Goal: Transaction & Acquisition: Book appointment/travel/reservation

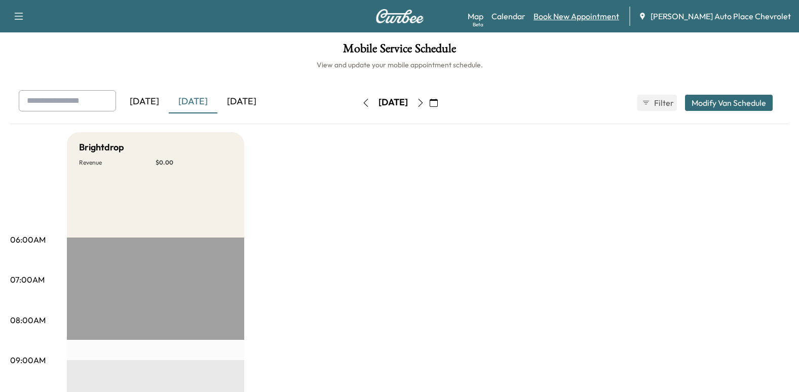
click at [619, 11] on link "Book New Appointment" at bounding box center [576, 16] width 86 height 12
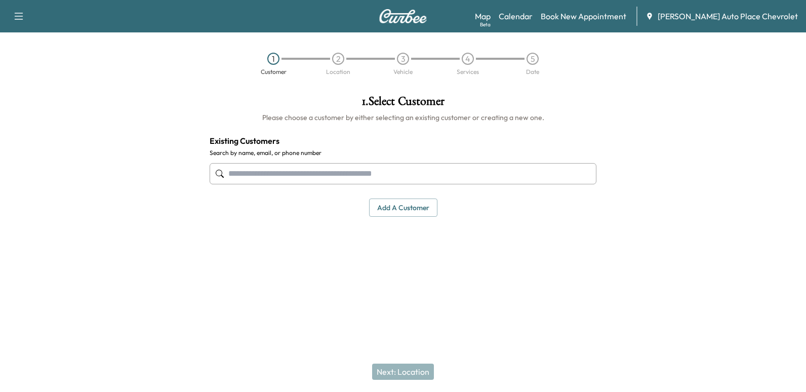
click at [346, 170] on input "text" at bounding box center [403, 173] width 387 height 21
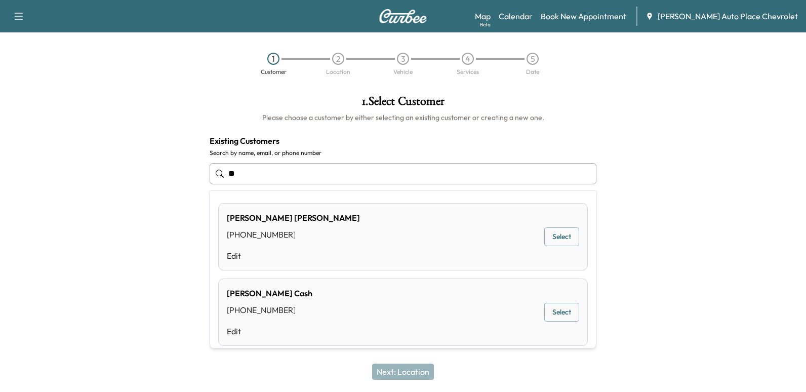
type input "*"
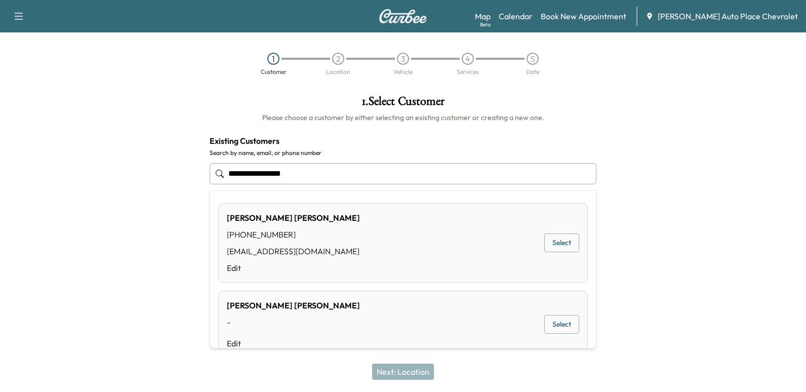
click at [554, 240] on button "Select" at bounding box center [561, 242] width 35 height 19
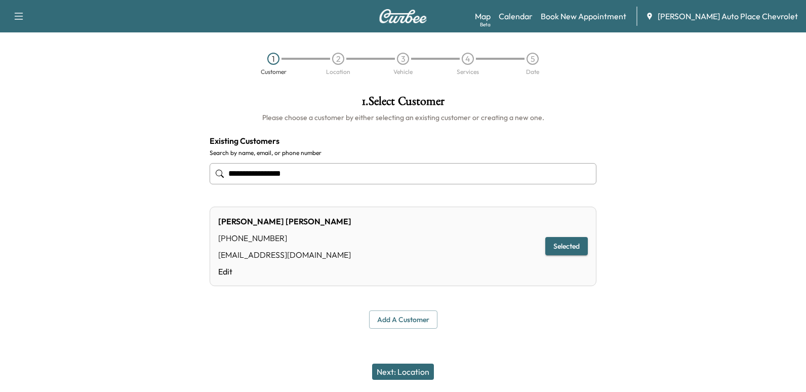
type input "**********"
click at [404, 371] on button "Next: Location" at bounding box center [403, 372] width 62 height 16
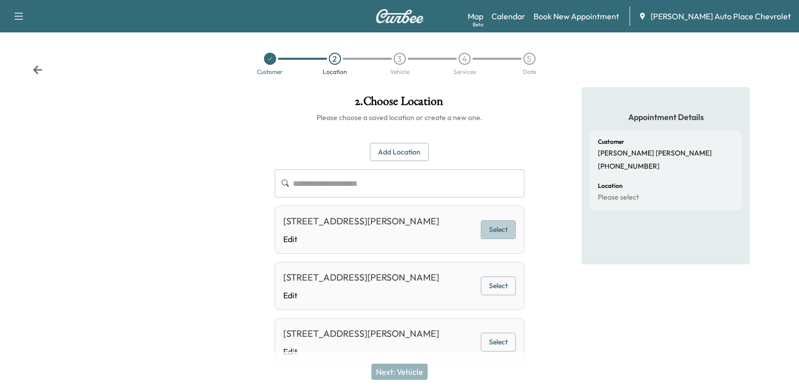
click at [499, 234] on button "Select" at bounding box center [498, 229] width 35 height 19
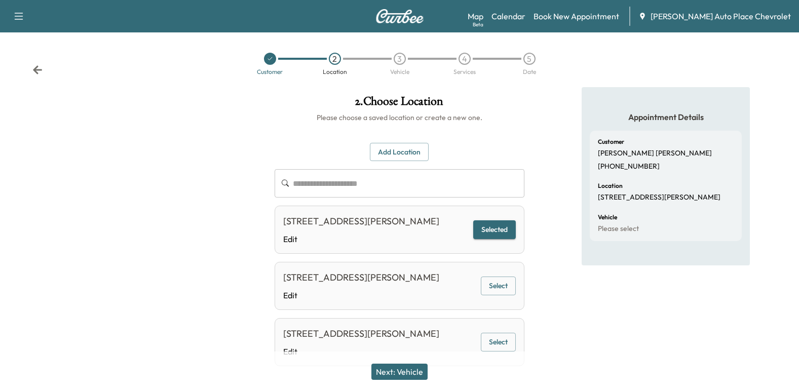
click at [409, 368] on button "Next: Vehicle" at bounding box center [399, 372] width 56 height 16
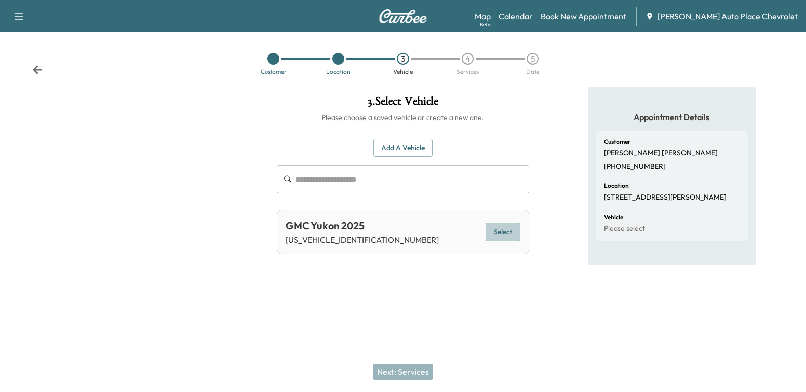
click at [511, 228] on button "Select" at bounding box center [503, 232] width 35 height 19
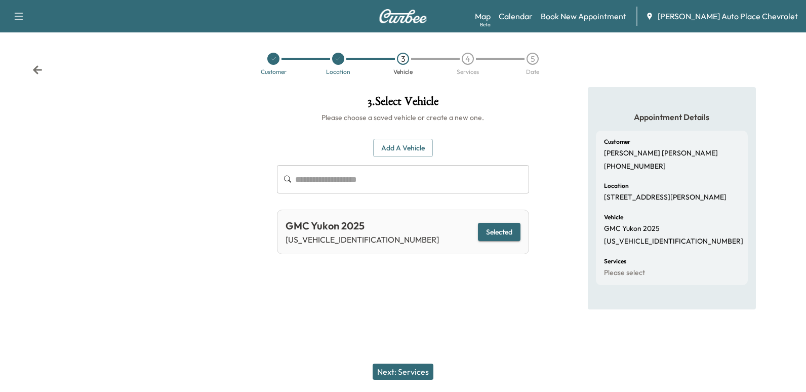
click at [412, 371] on button "Next: Services" at bounding box center [403, 372] width 61 height 16
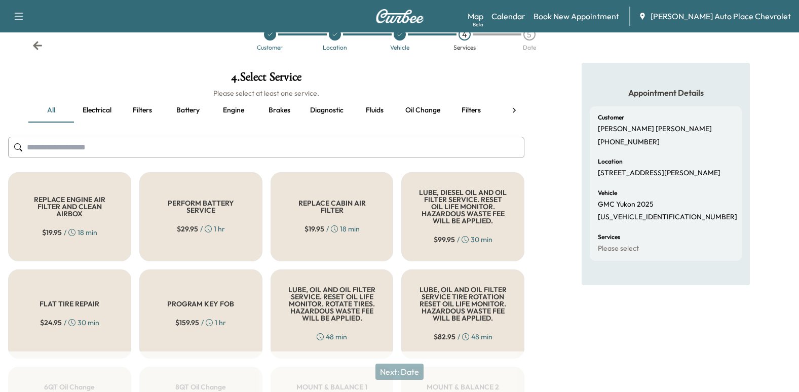
scroll to position [75, 0]
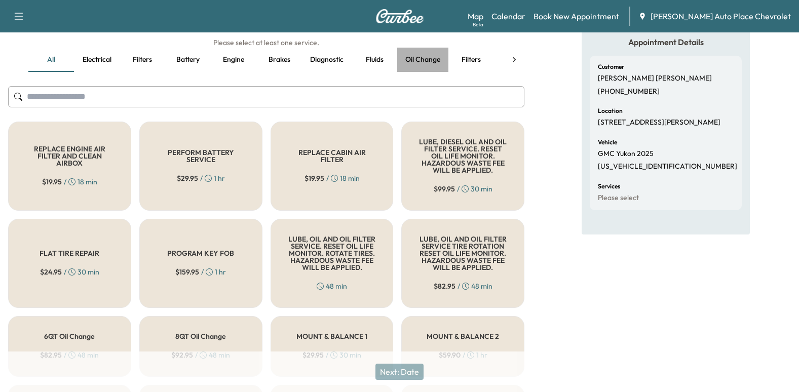
click at [424, 59] on button "Oil change" at bounding box center [422, 60] width 51 height 24
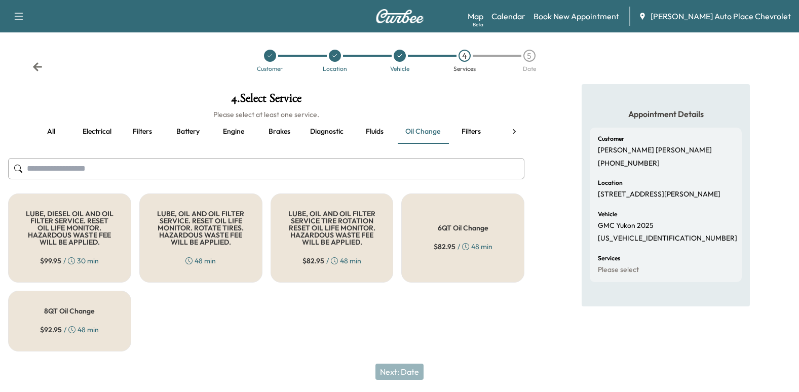
click at [101, 307] on div "8QT Oil Change $ 92.95 / 48 min" at bounding box center [69, 321] width 123 height 61
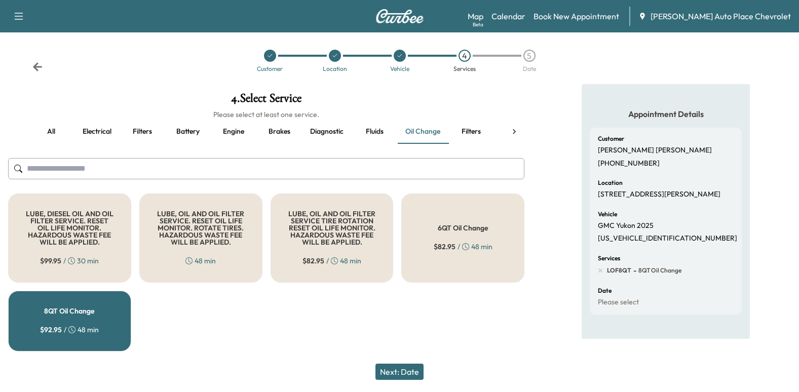
click at [406, 369] on button "Next: Date" at bounding box center [399, 372] width 48 height 16
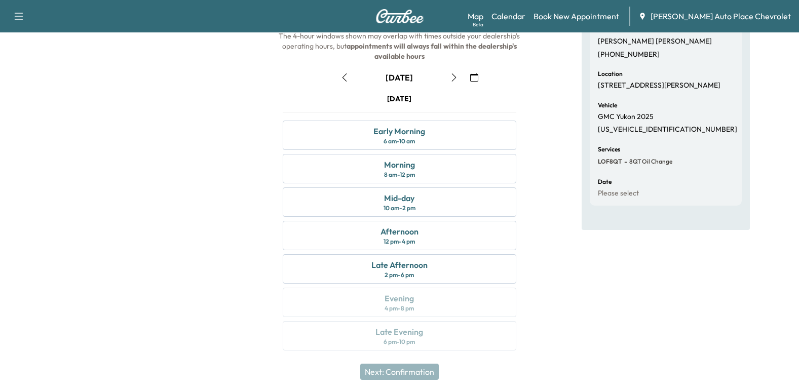
scroll to position [115, 0]
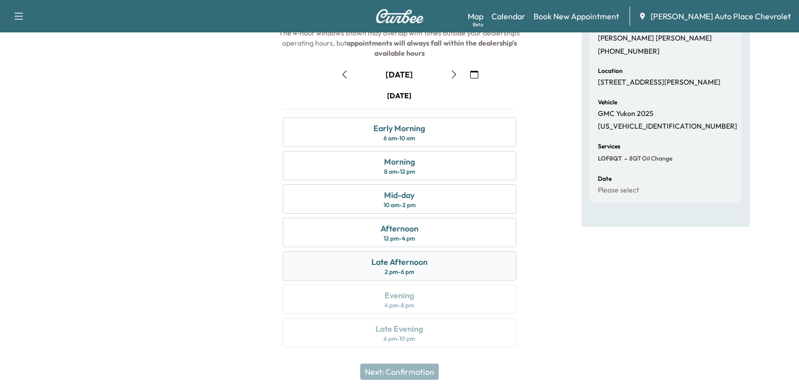
click at [439, 264] on div "Late Afternoon 2 pm - 6 pm" at bounding box center [400, 265] width 234 height 29
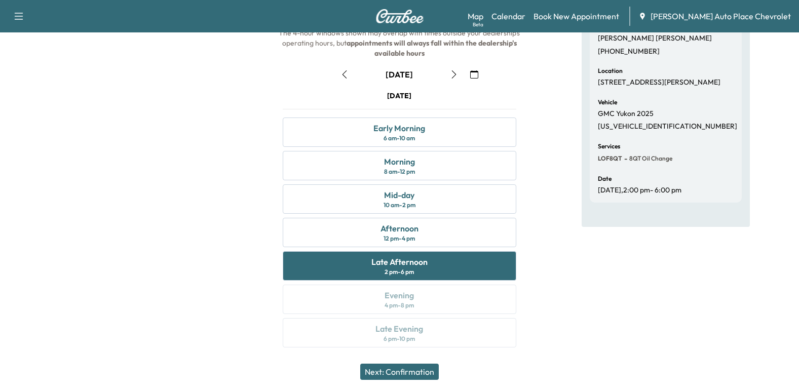
click at [415, 371] on button "Next: Confirmation" at bounding box center [399, 372] width 79 height 16
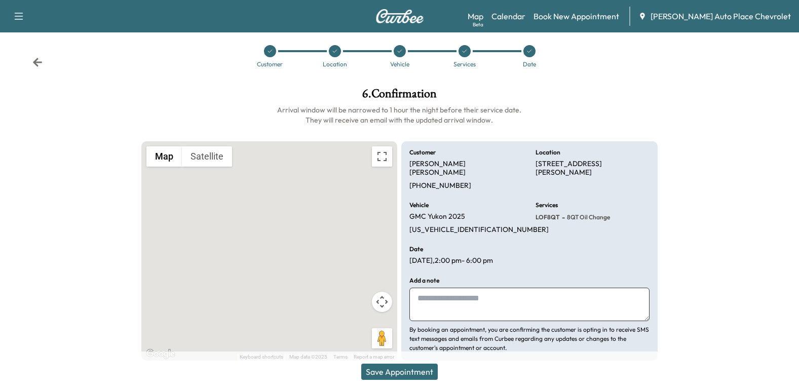
click at [454, 288] on textarea at bounding box center [529, 304] width 240 height 33
type textarea "**********"
click at [413, 367] on button "Save Appointment" at bounding box center [399, 372] width 76 height 16
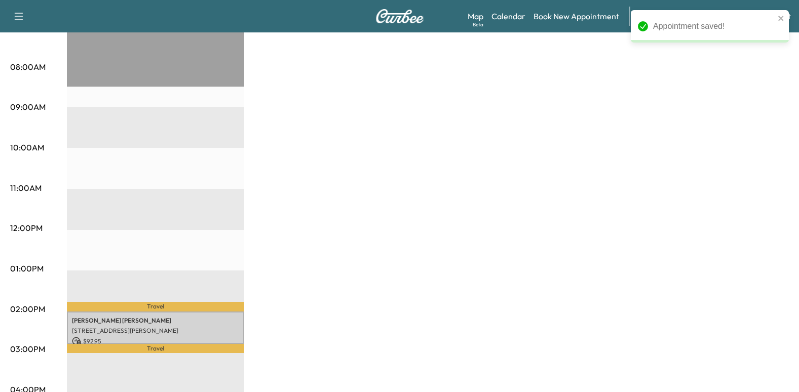
scroll to position [304, 0]
